Goal: Task Accomplishment & Management: Manage account settings

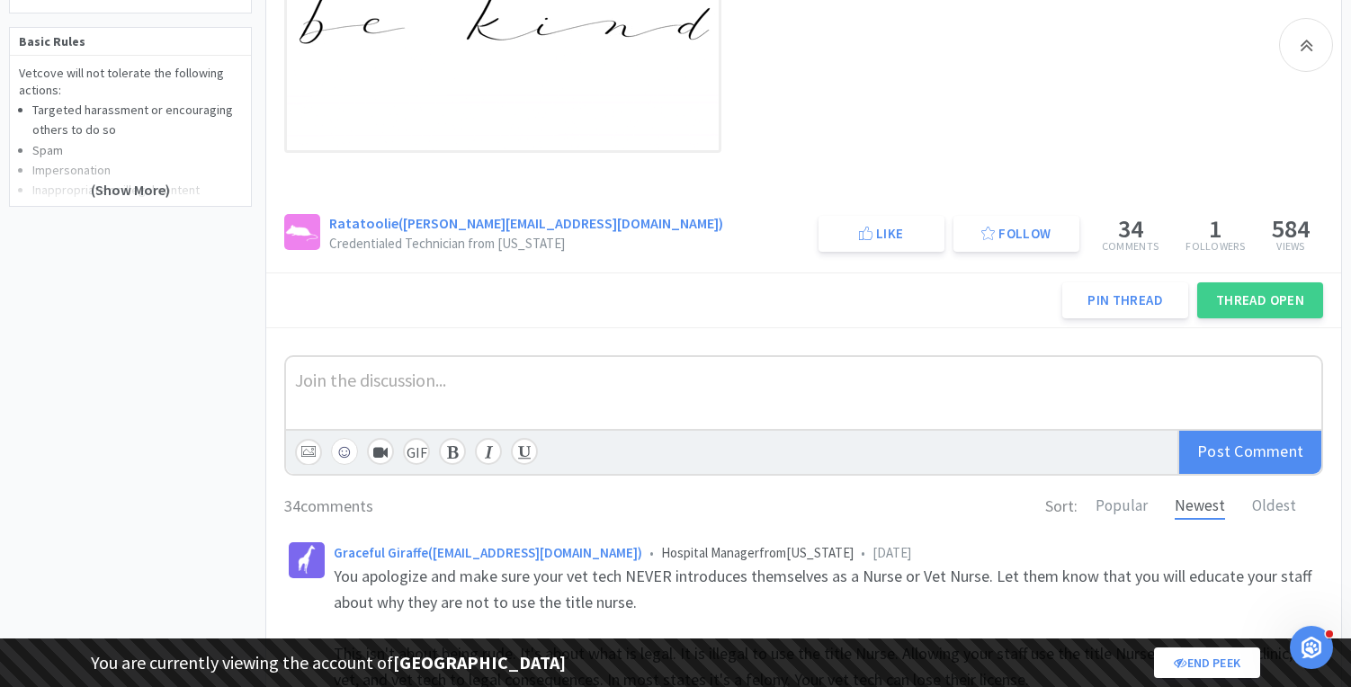
scroll to position [493, 0]
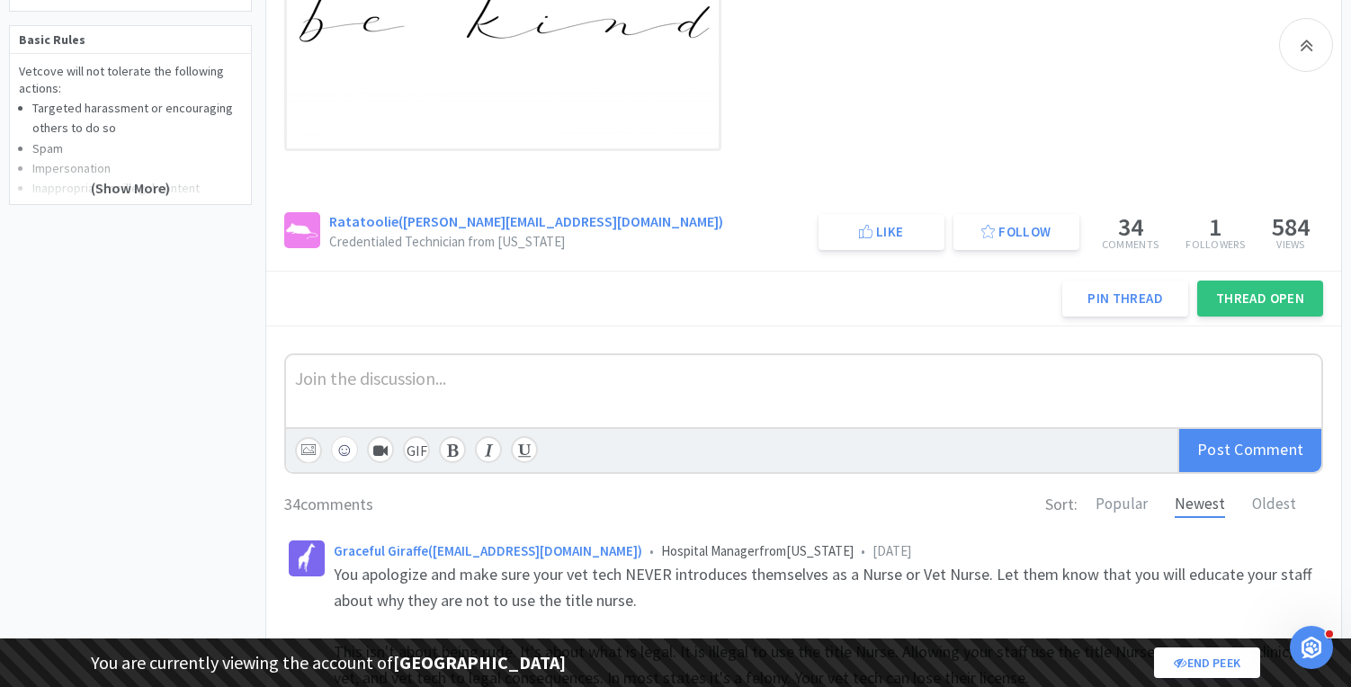
click at [1190, 309] on button "Thread Open" at bounding box center [1261, 299] width 126 height 36
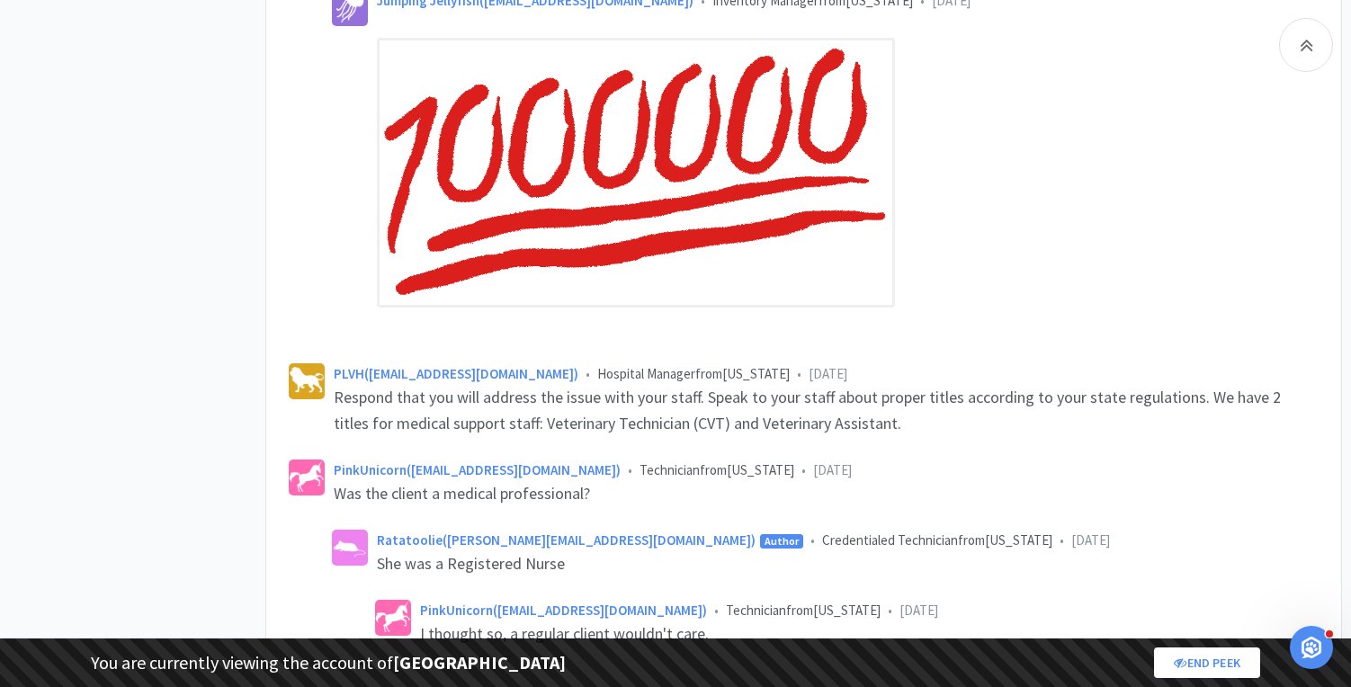
scroll to position [7834, 0]
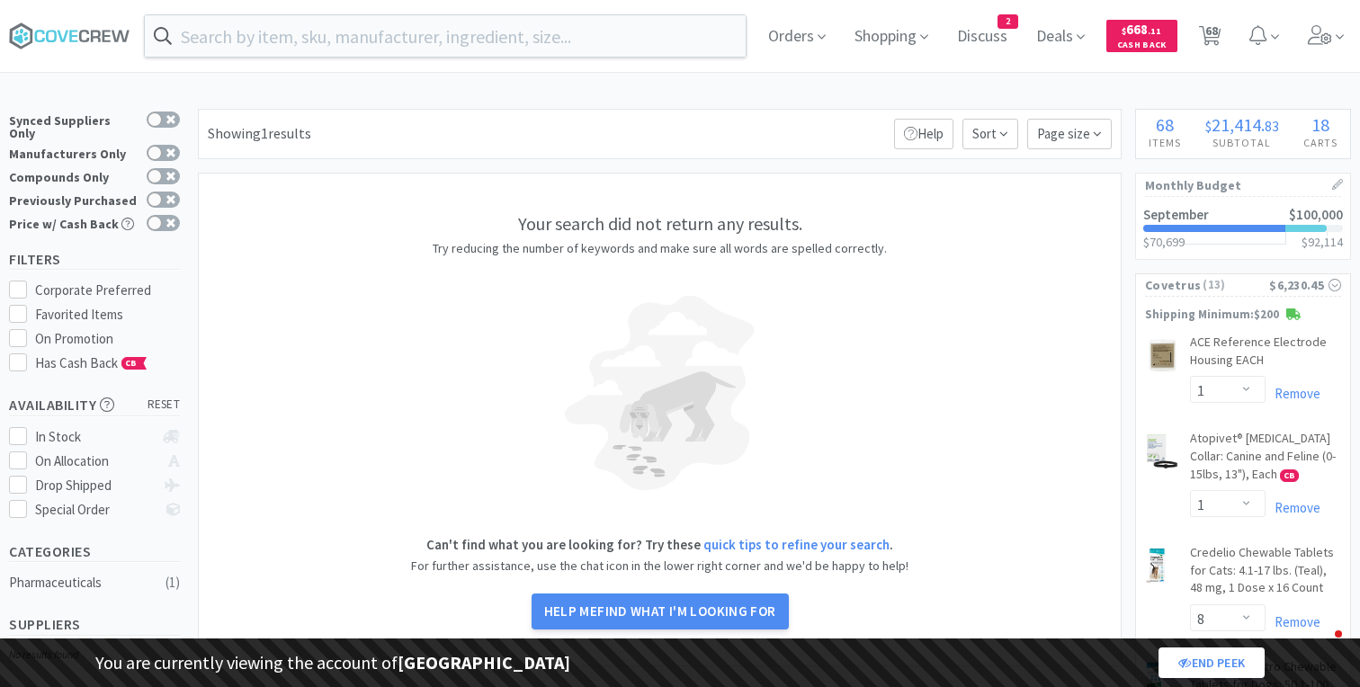
select select "1"
select select "8"
select select "1"
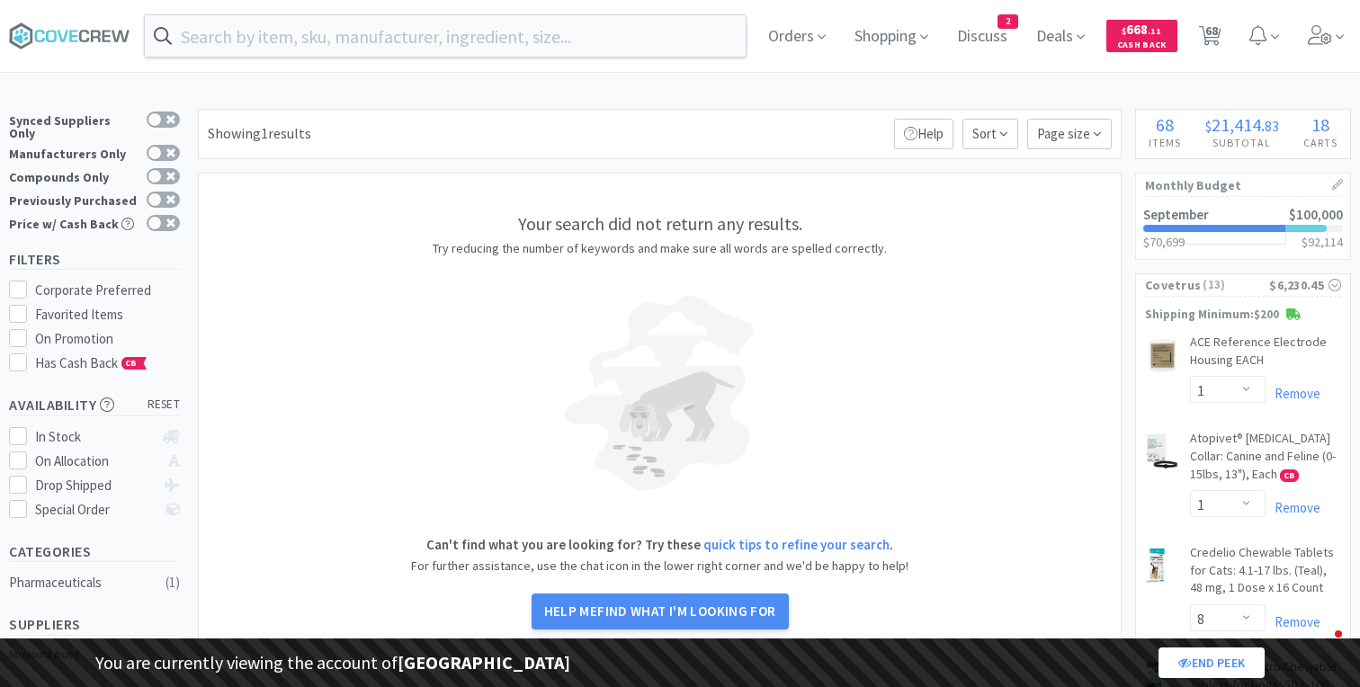
select select "2"
select select "1"
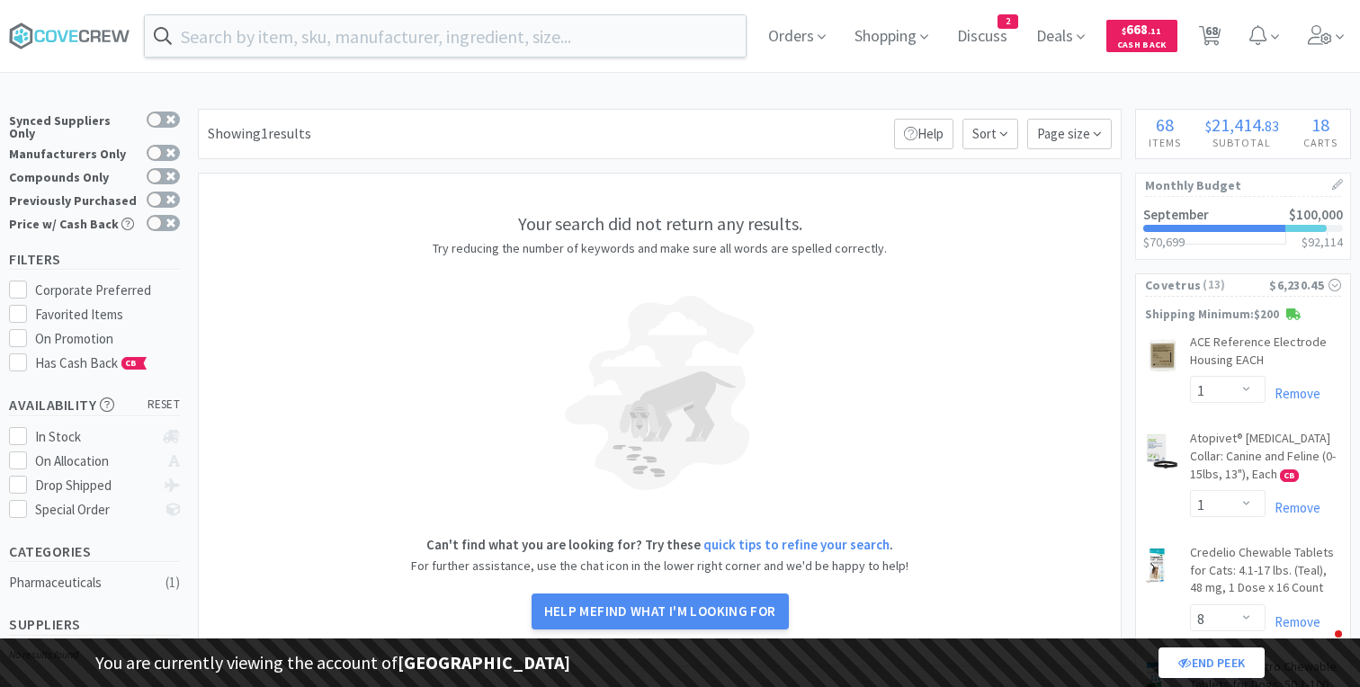
select select "1"
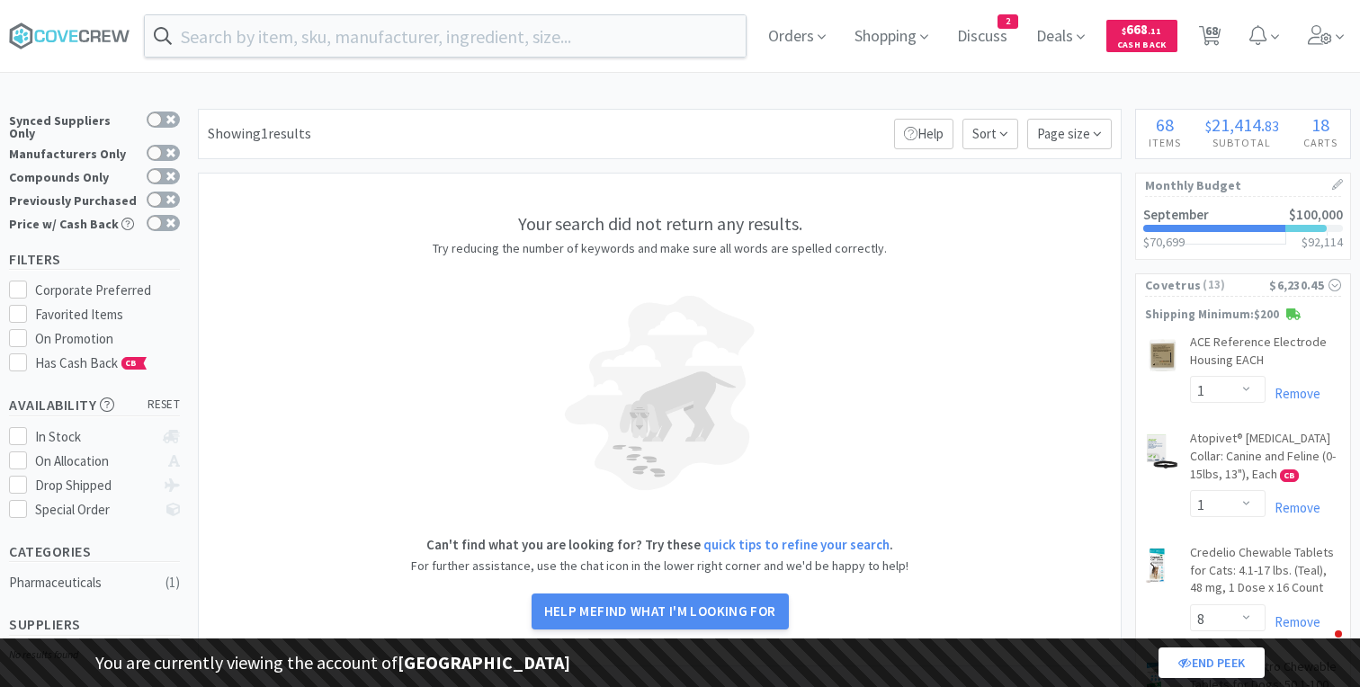
select select "1"
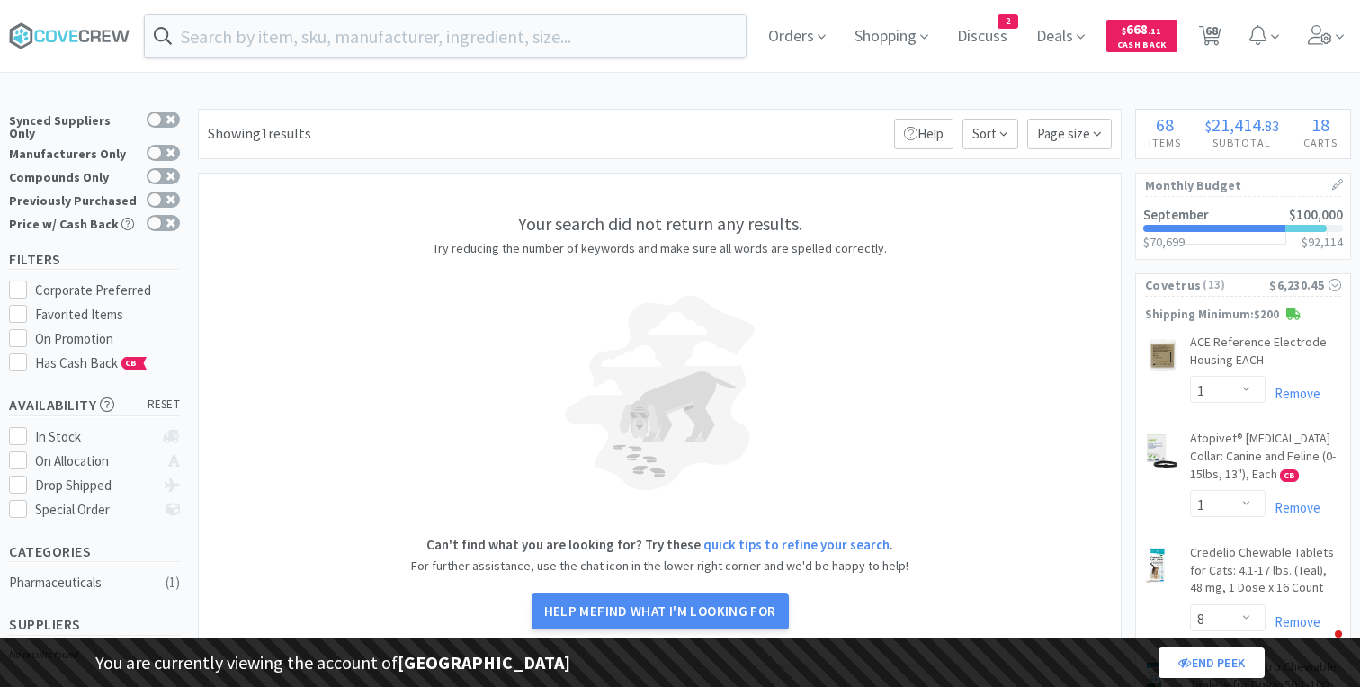
select select "1"
select select "2"
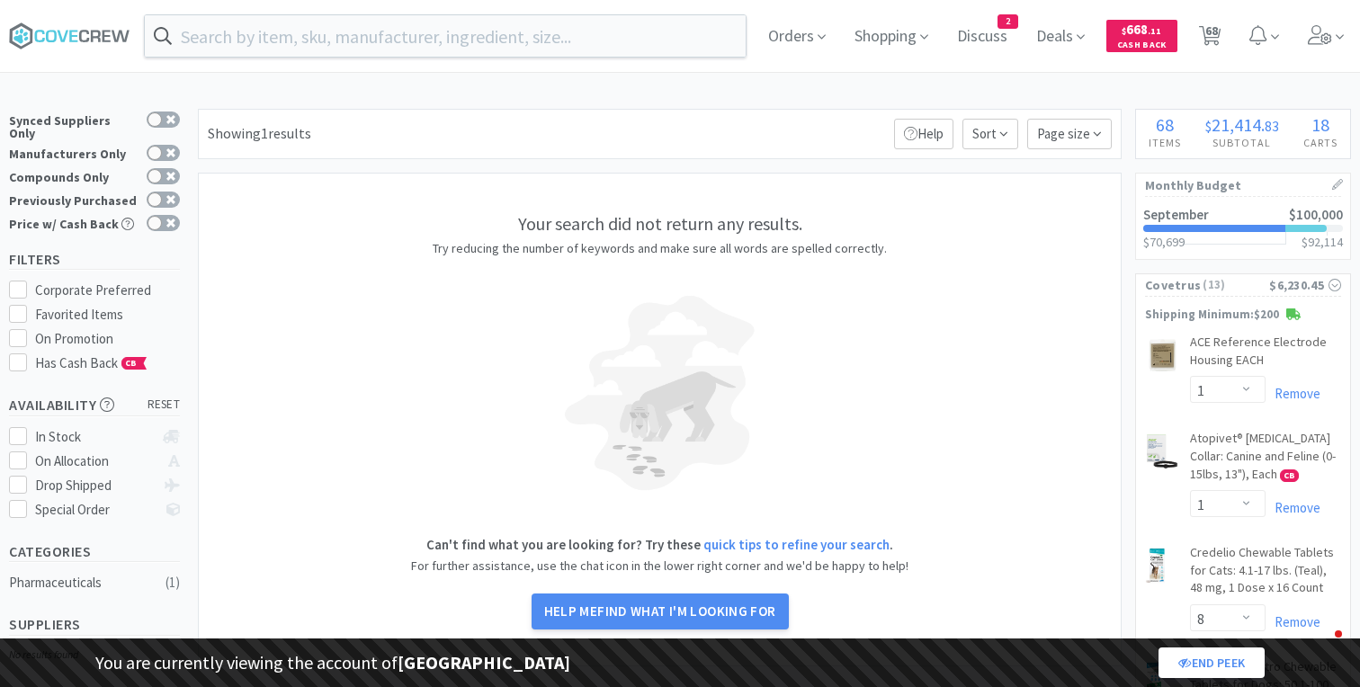
select select "1"
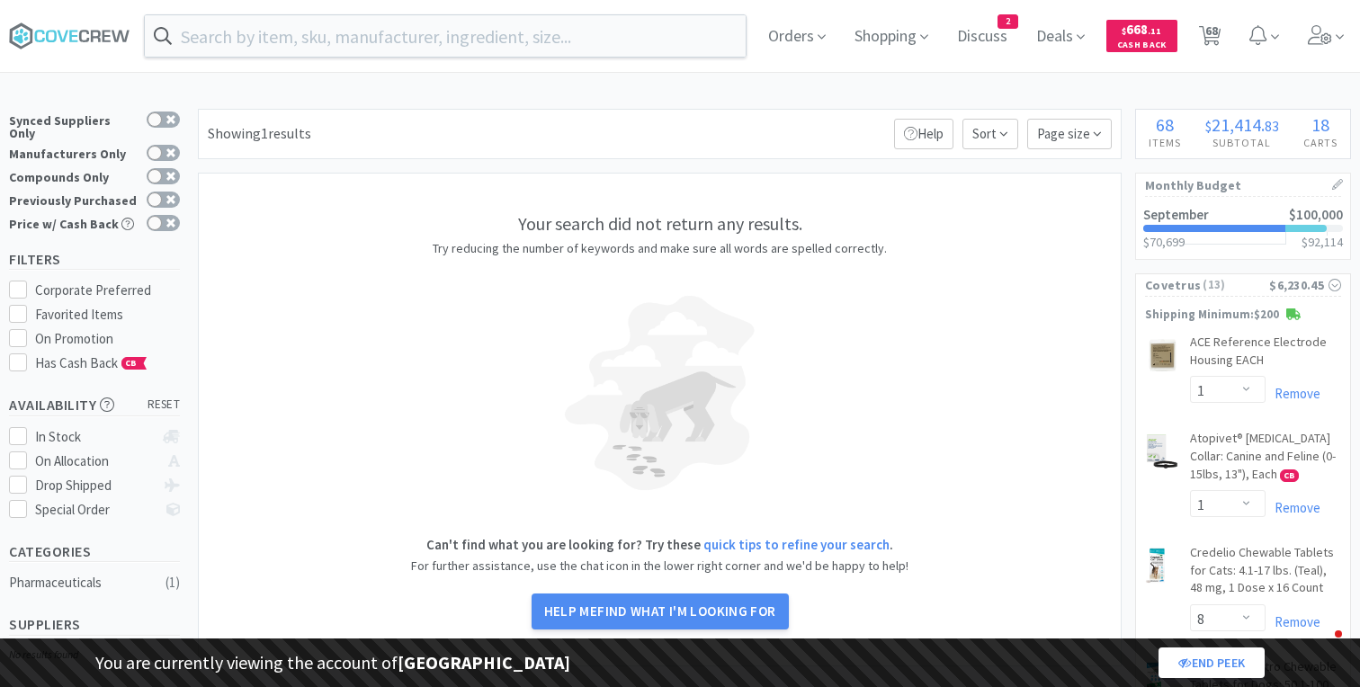
select select "5"
select select "2"
select select "1"
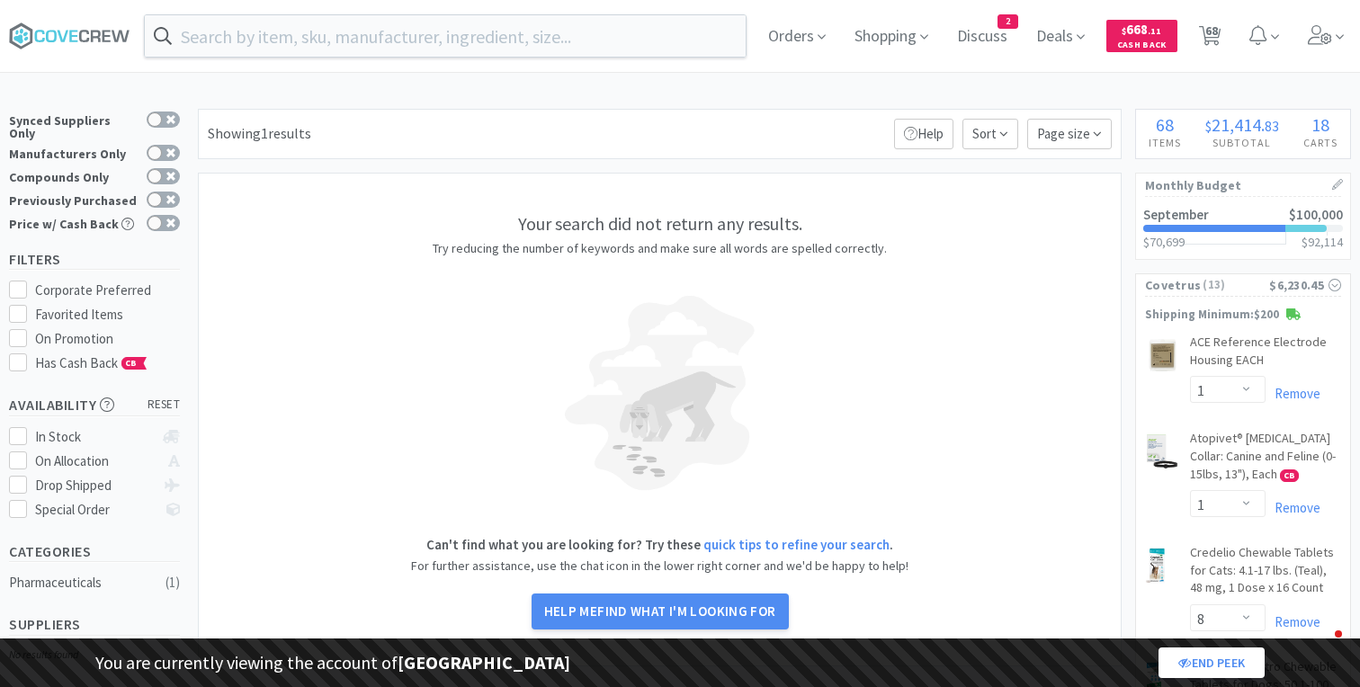
select select "1"
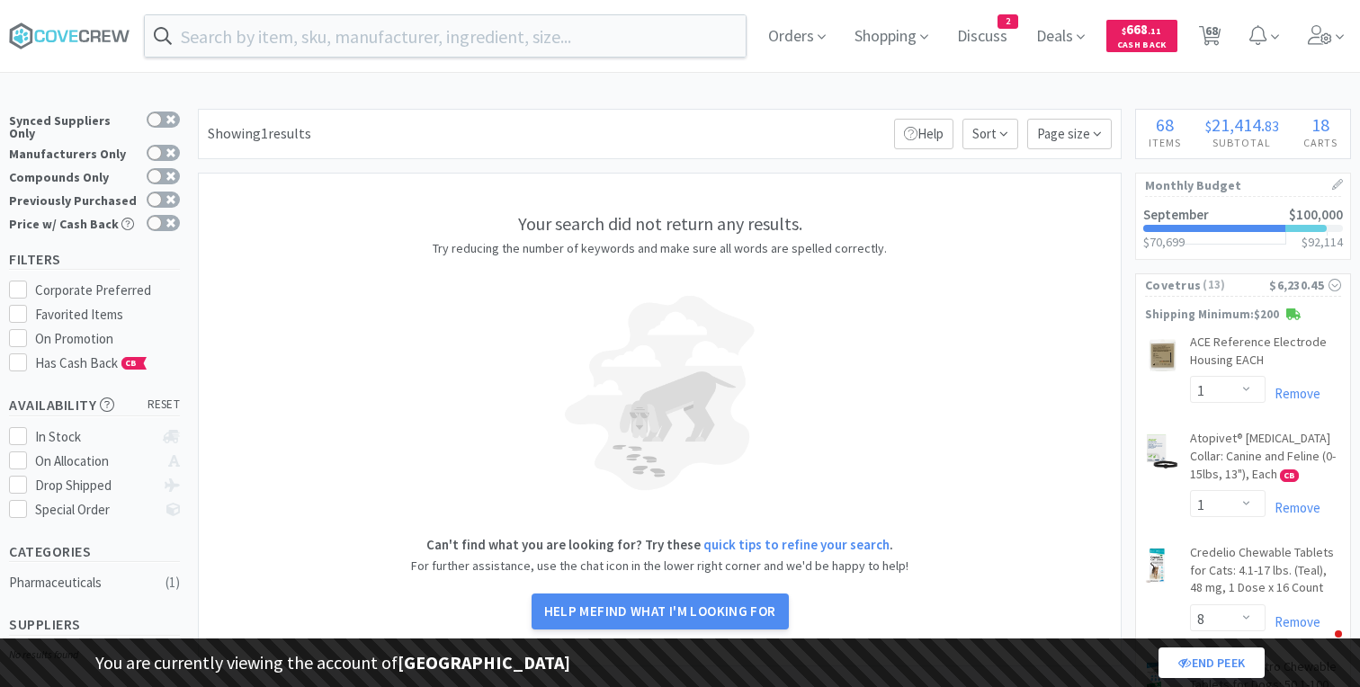
select select "2"
select select "4"
select select "3"
select select "1"
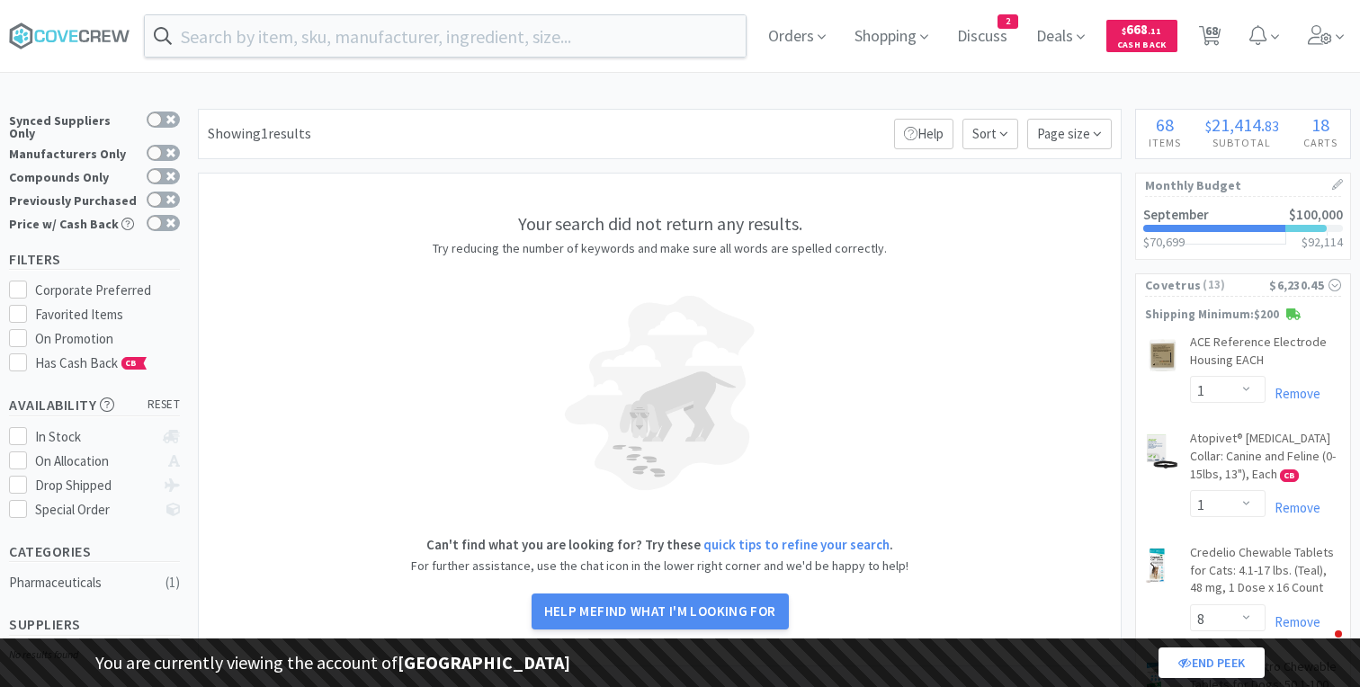
select select "1"
select select "3"
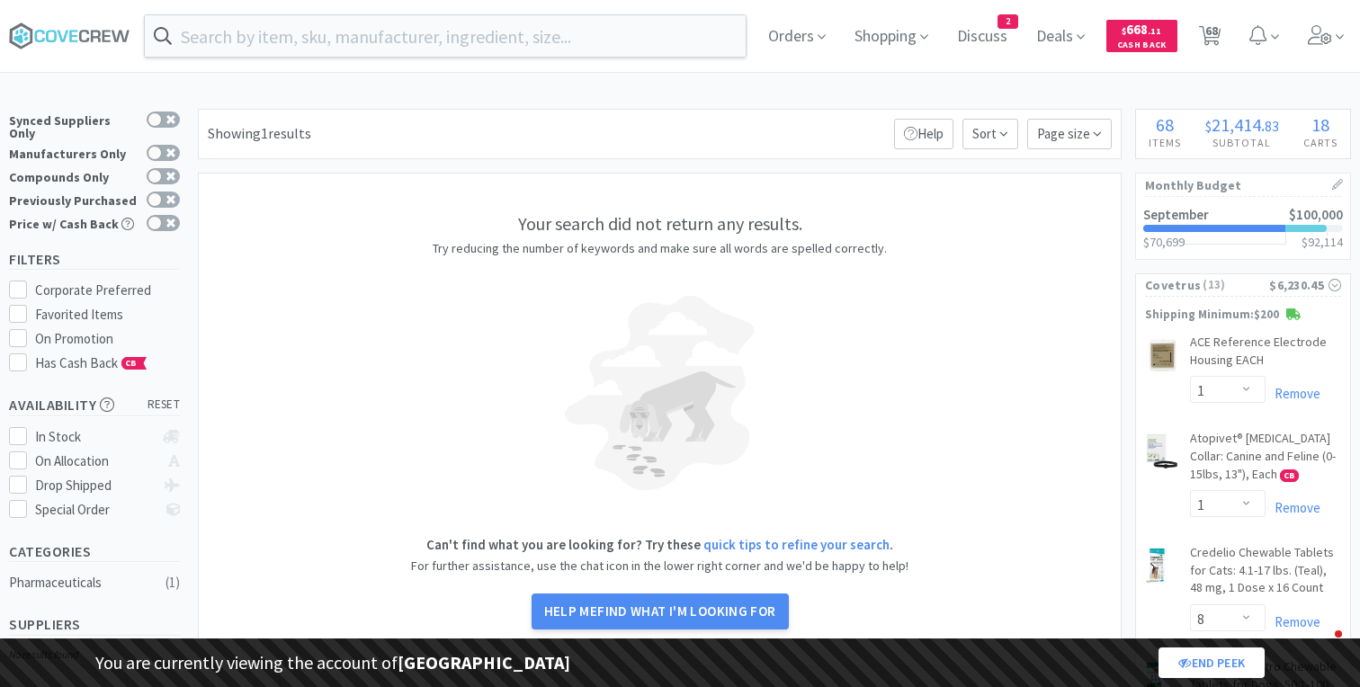
select select "2"
select select "3"
select select "2"
select select "1"
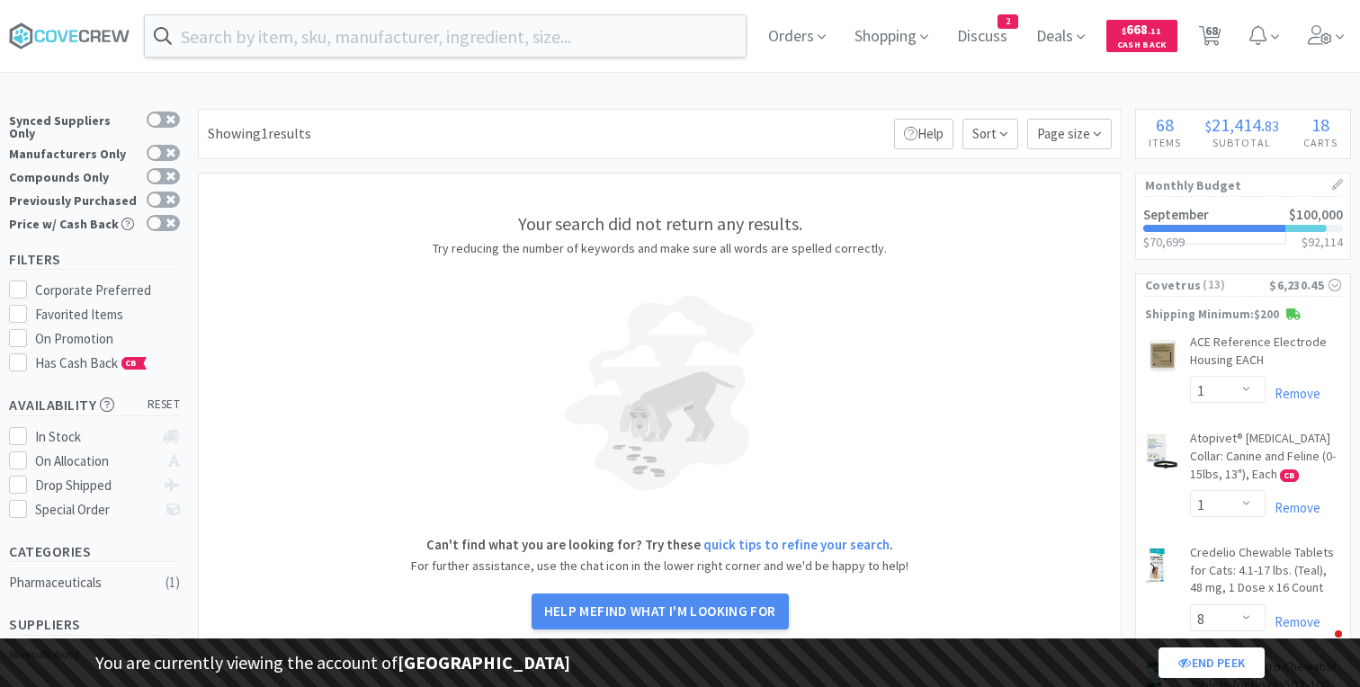
select select "1"
select select "2"
select select "1"
select select "25"
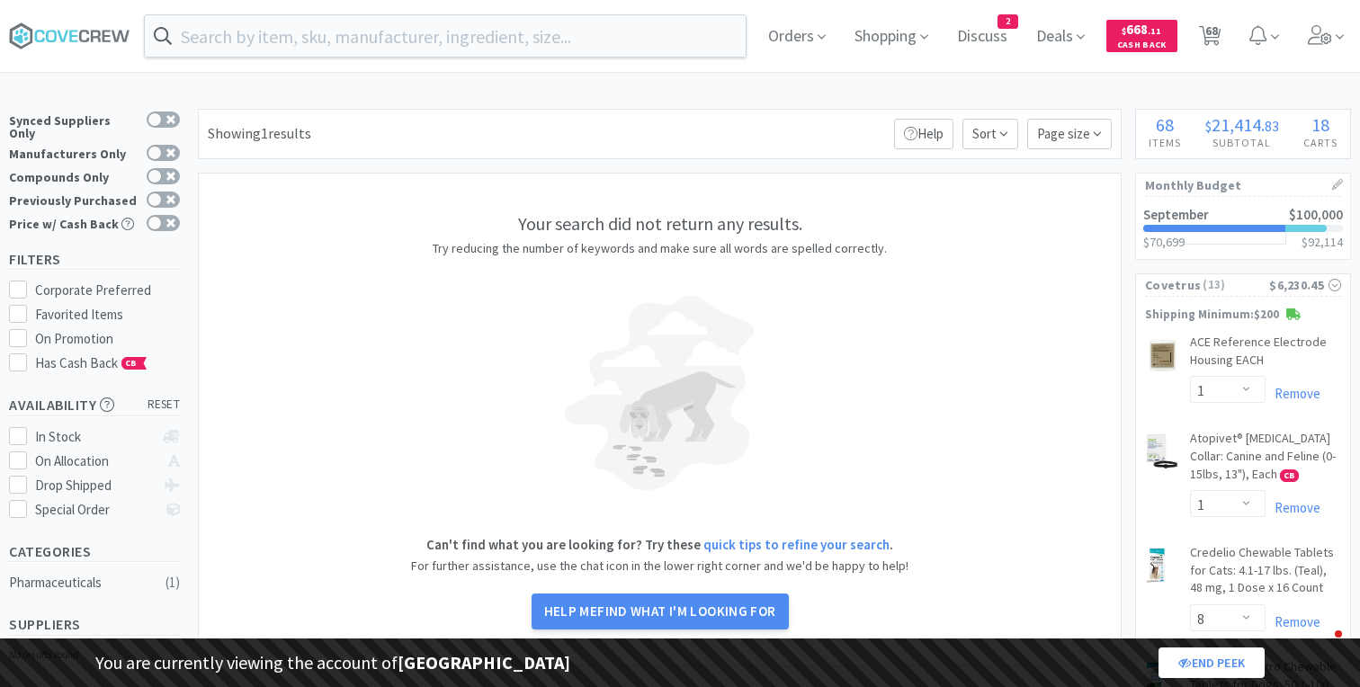
select select "1"
select select "5"
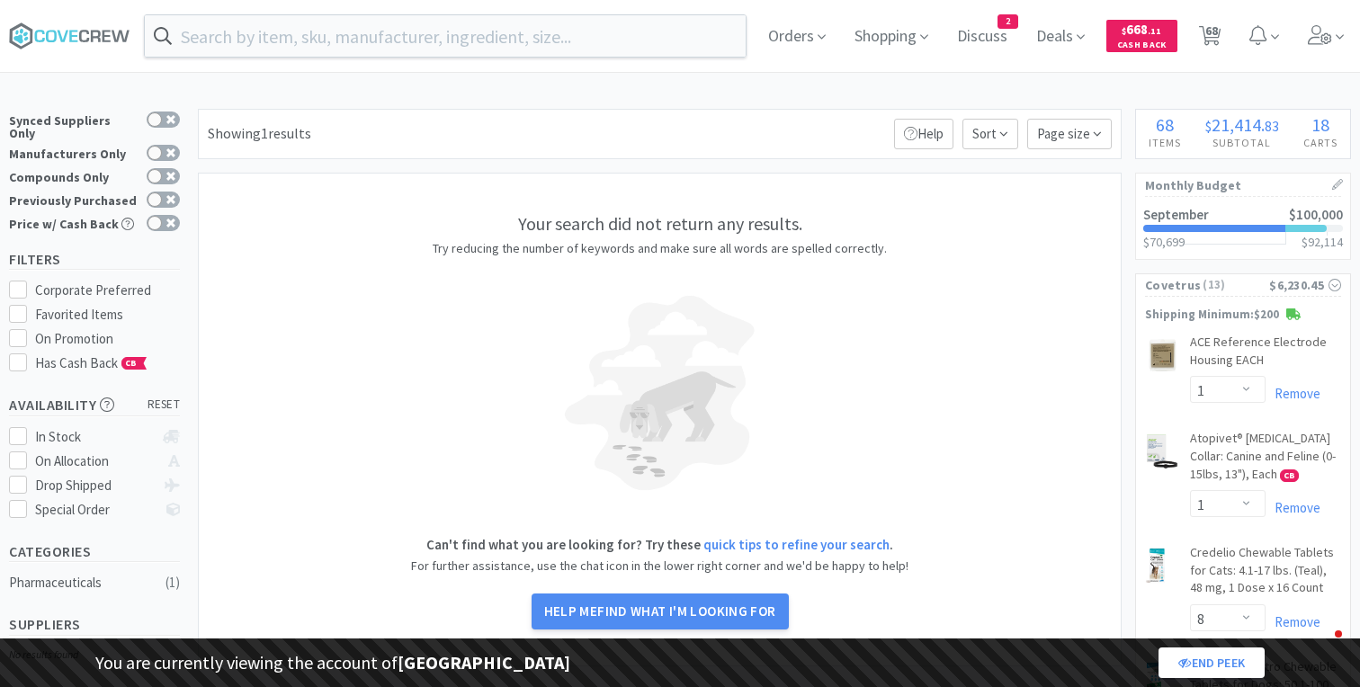
select select "5"
select select "2"
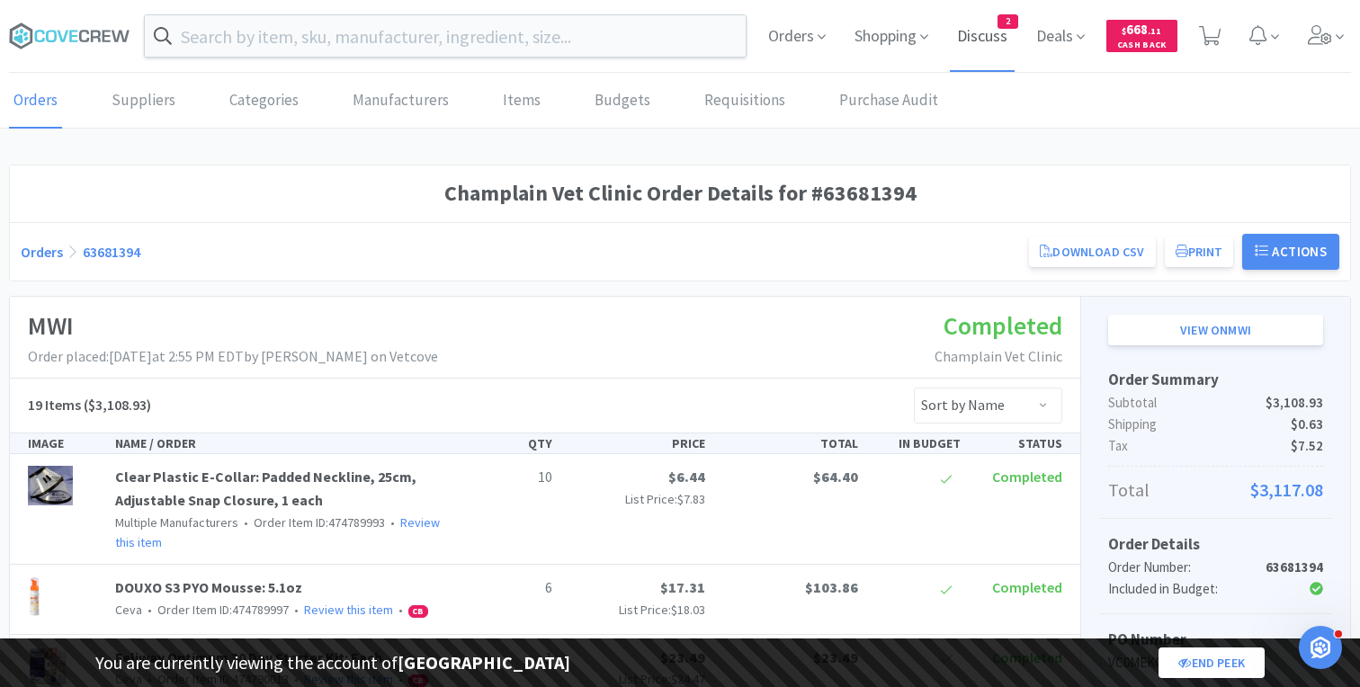
click at [990, 42] on span "Discuss" at bounding box center [982, 36] width 65 height 72
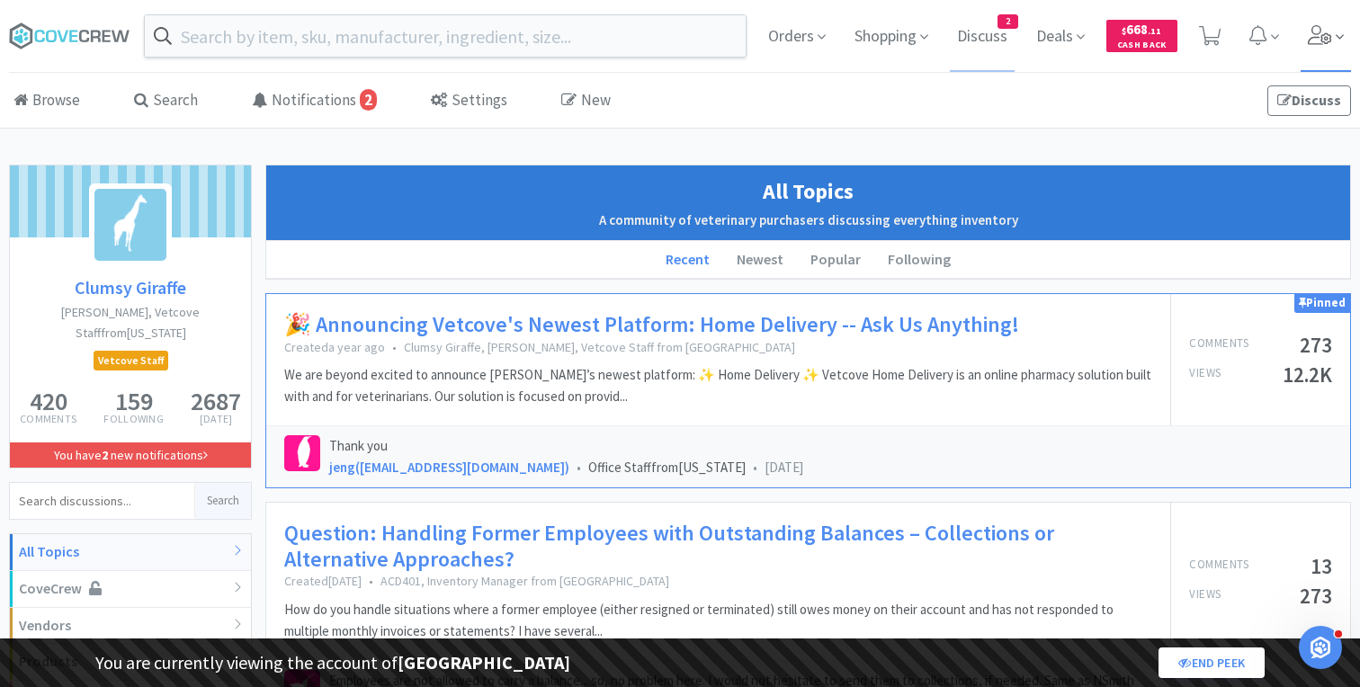
click at [1315, 41] on icon at bounding box center [1320, 35] width 25 height 20
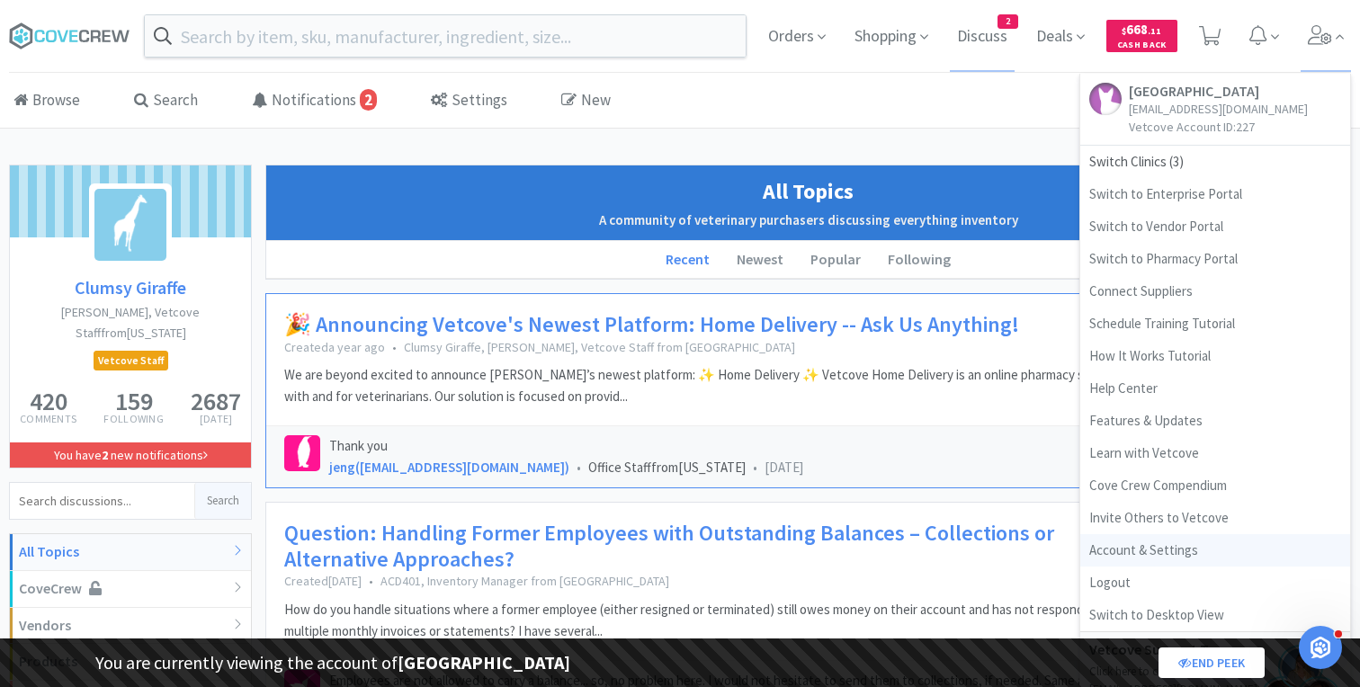
click at [1136, 544] on link "Account & Settings" at bounding box center [1216, 550] width 270 height 32
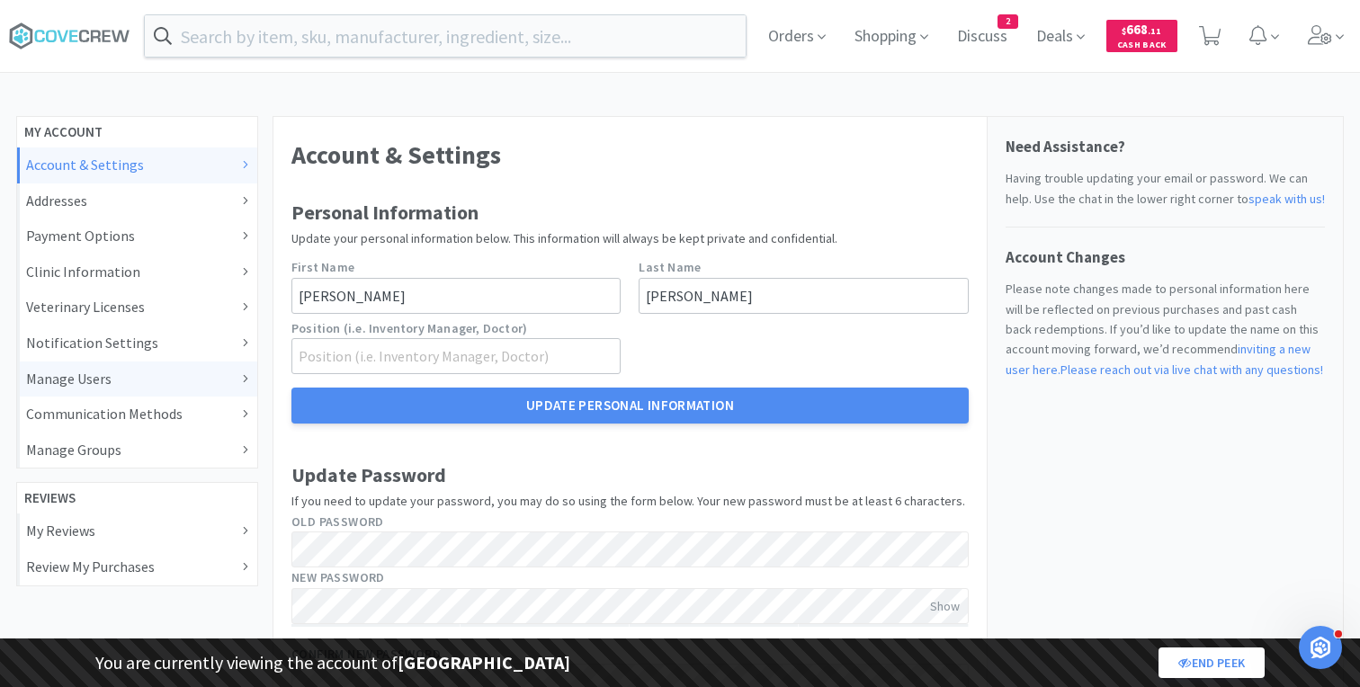
click at [143, 372] on div "Manage Users" at bounding box center [137, 379] width 222 height 23
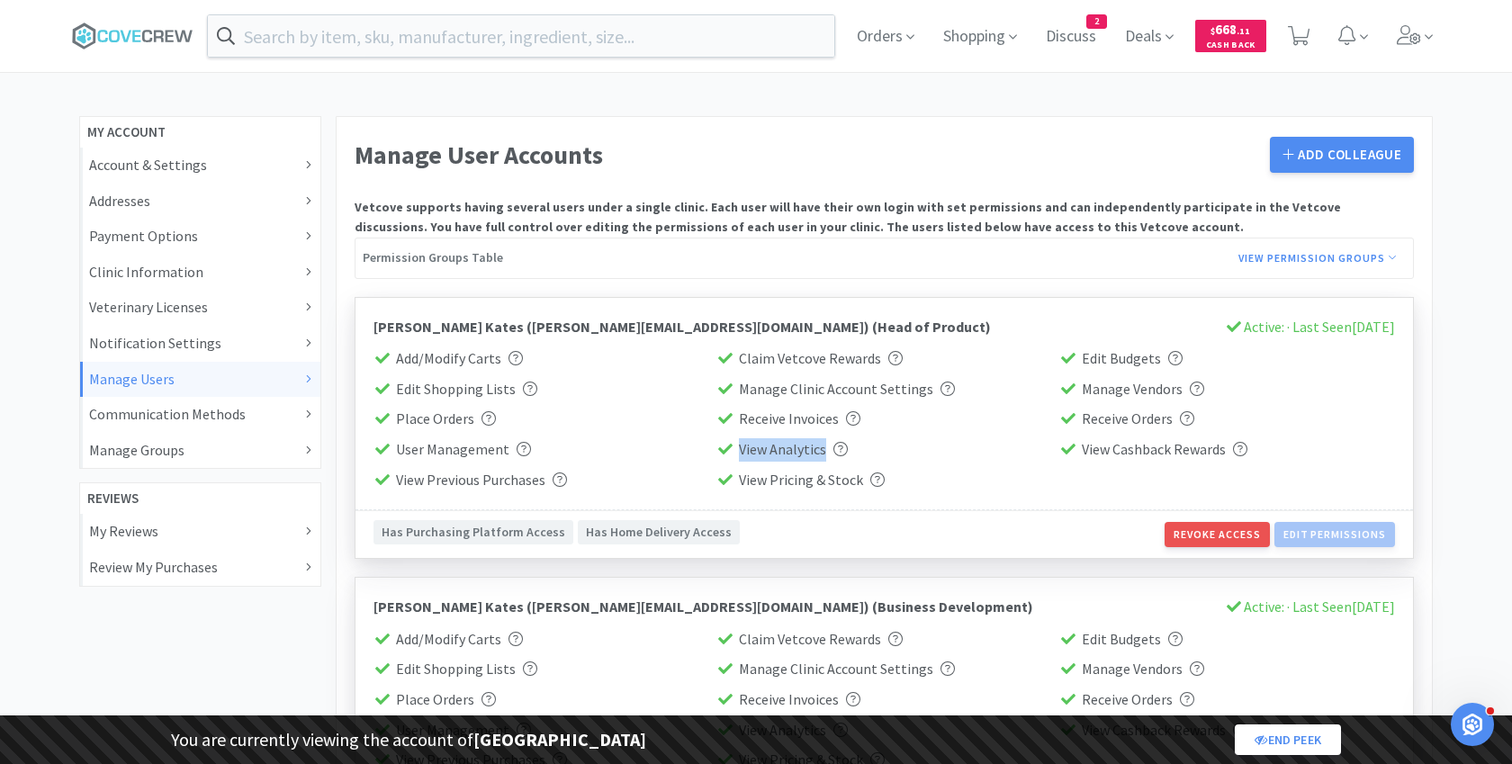
drag, startPoint x: 735, startPoint y: 449, endPoint x: 829, endPoint y: 449, distance: 93.6
click at [829, 449] on div "View Analytics" at bounding box center [884, 449] width 336 height 23
copy span "View Analytics"
click at [884, 39] on span "Orders" at bounding box center [885, 36] width 72 height 72
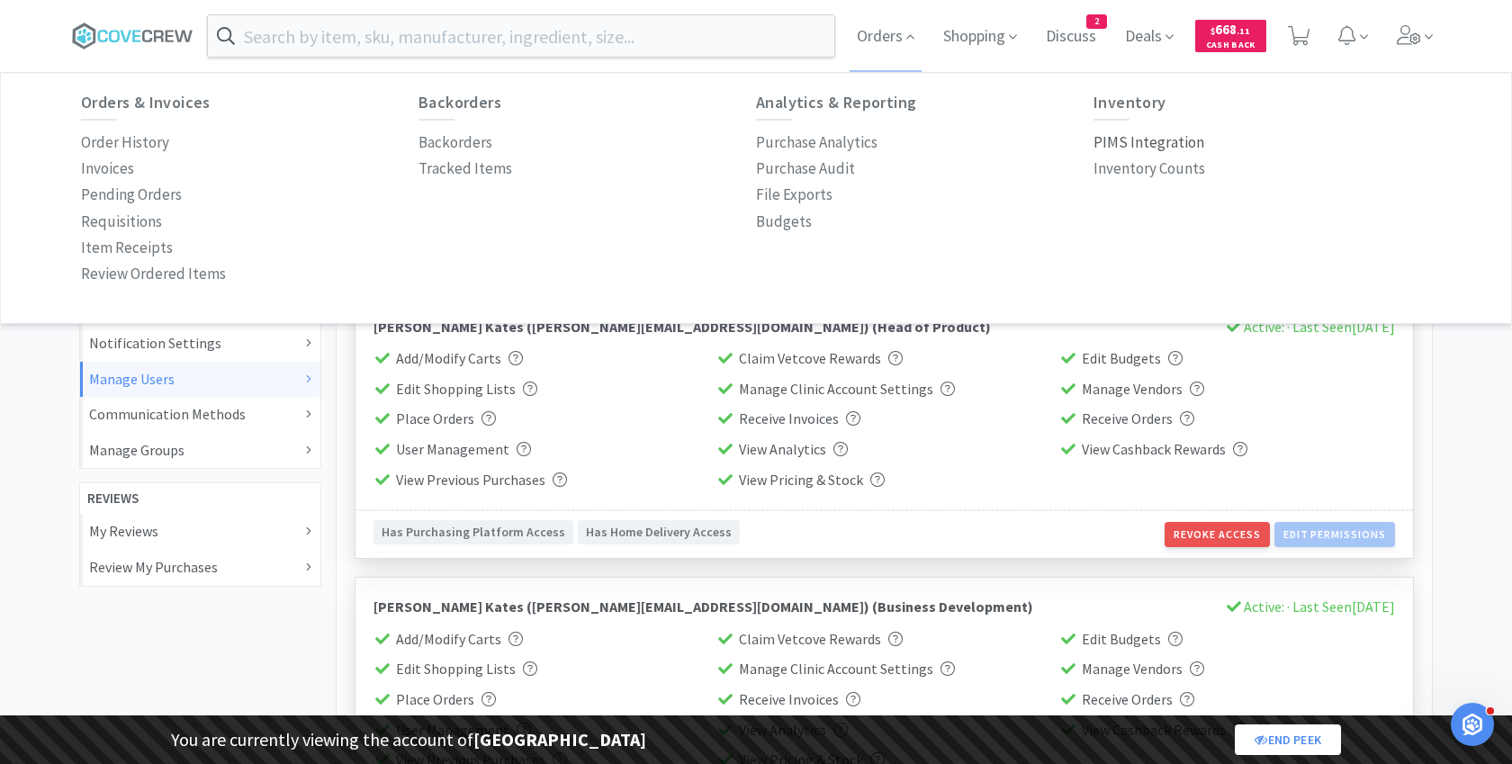
click at [1136, 137] on p "PIMS Integration" at bounding box center [1148, 142] width 111 height 24
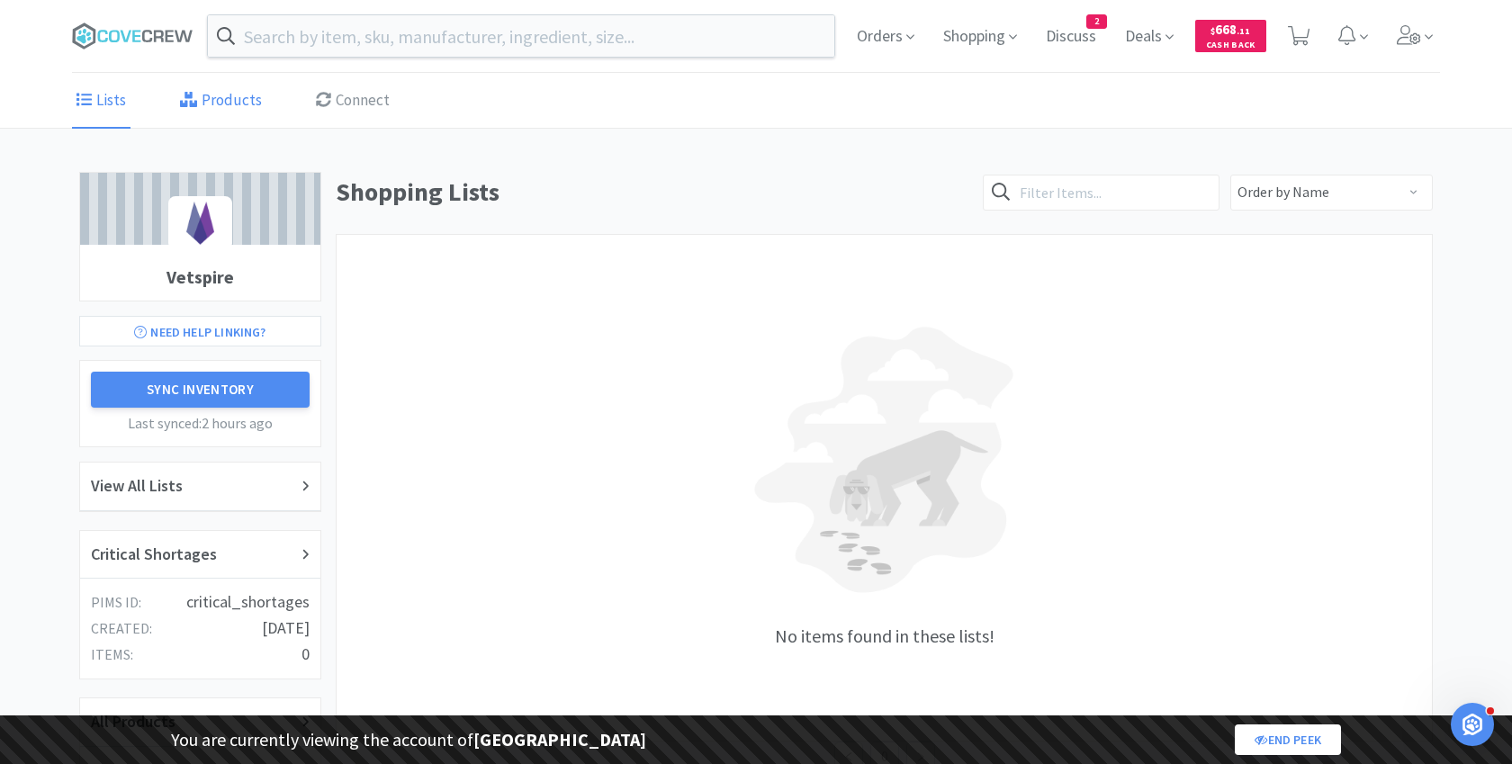
click at [236, 97] on link "Products" at bounding box center [220, 101] width 91 height 55
